Goal: Navigation & Orientation: Find specific page/section

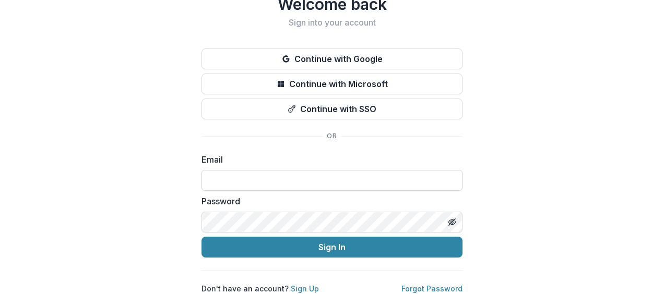
scroll to position [44, 0]
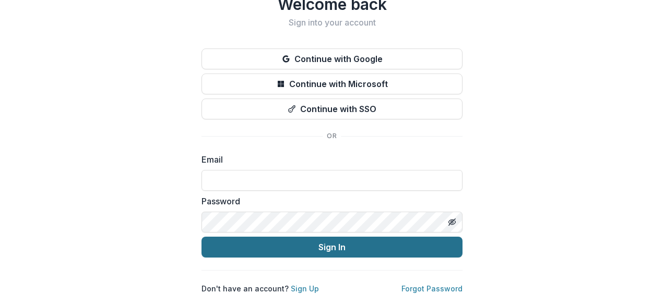
type input "**********"
click at [383, 241] on button "Sign In" at bounding box center [331, 247] width 261 height 21
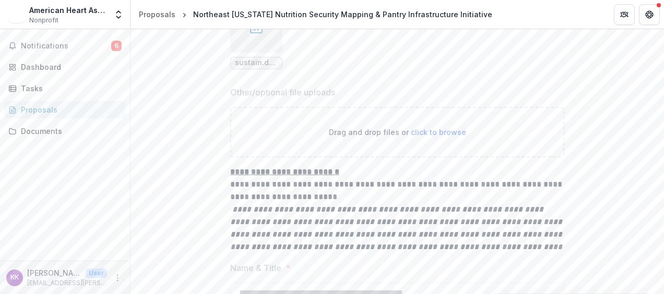
scroll to position [6980, 0]
click at [47, 138] on link "Documents" at bounding box center [65, 131] width 122 height 17
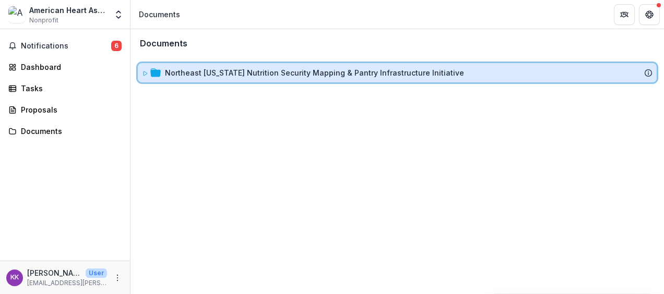
click at [146, 74] on icon at bounding box center [145, 73] width 4 height 4
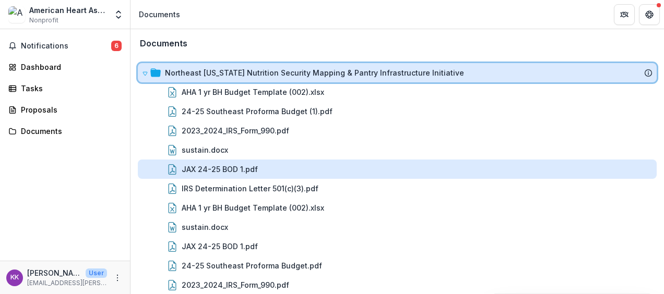
scroll to position [46, 0]
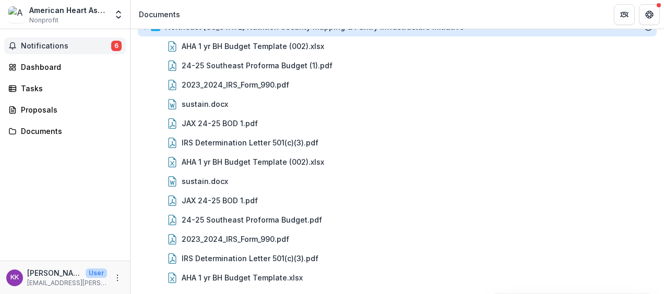
click at [80, 51] on button "Notifications 6" at bounding box center [65, 46] width 122 height 17
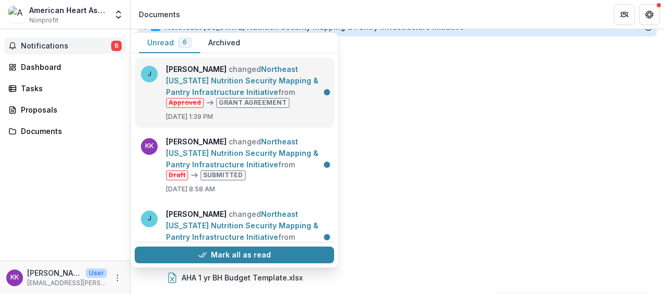
click at [283, 97] on link "Northeast [US_STATE] Nutrition Security Mapping & Pantry Infrastructure Initiat…" at bounding box center [242, 81] width 152 height 32
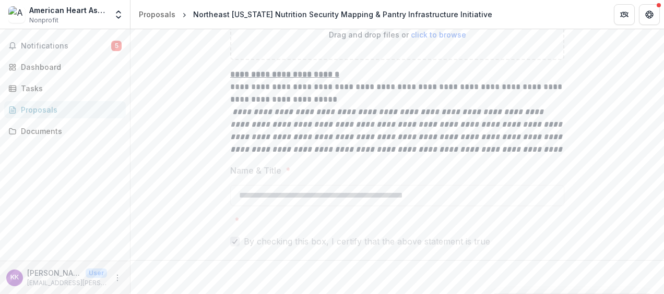
scroll to position [7051, 0]
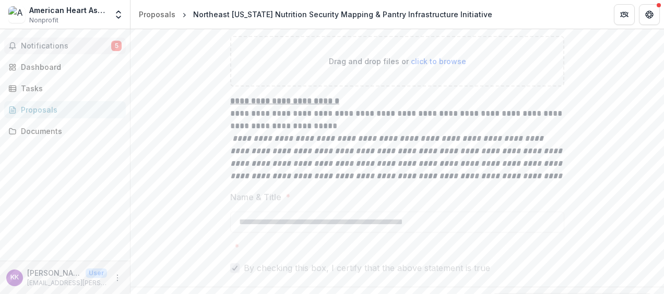
click at [60, 49] on span "Notifications" at bounding box center [66, 46] width 90 height 9
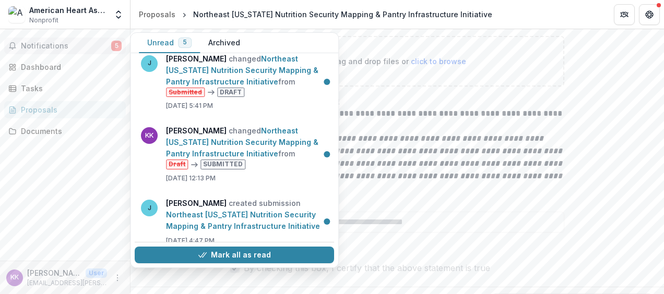
scroll to position [163, 0]
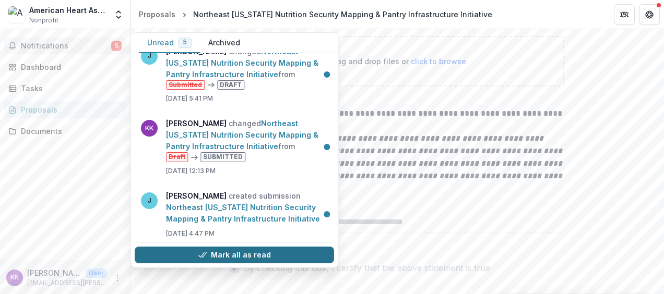
click at [255, 252] on button "Mark all as read" at bounding box center [234, 255] width 199 height 17
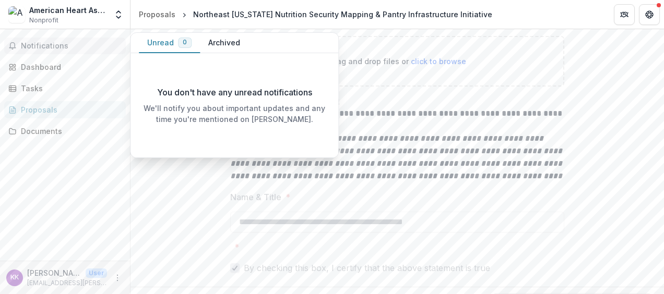
scroll to position [0, 0]
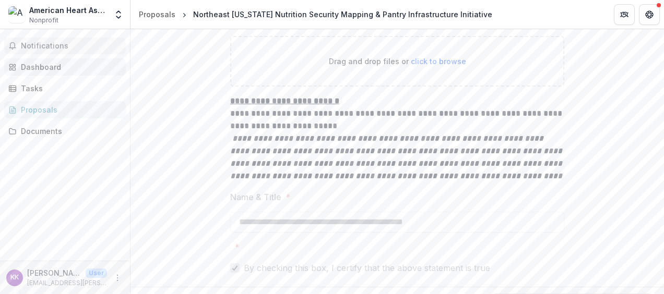
click at [86, 68] on div "Dashboard" at bounding box center [69, 67] width 97 height 11
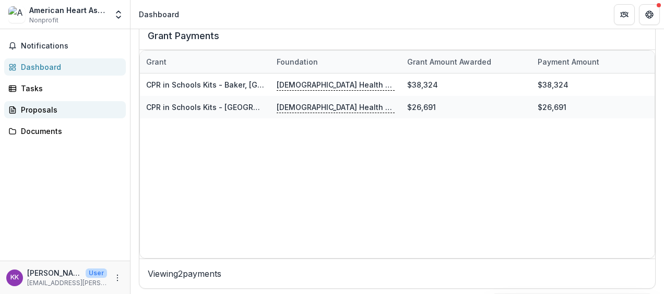
click at [92, 104] on div "Proposals" at bounding box center [69, 109] width 97 height 11
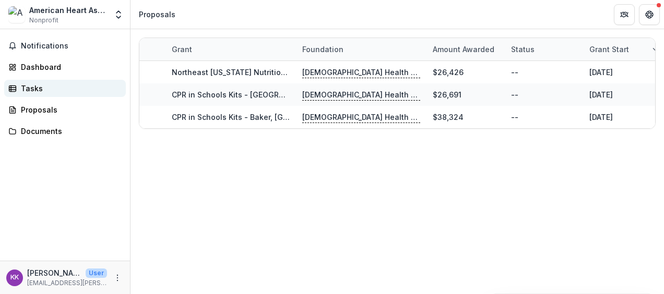
click at [97, 85] on div "Tasks" at bounding box center [69, 88] width 97 height 11
